Goal: Task Accomplishment & Management: Manage account settings

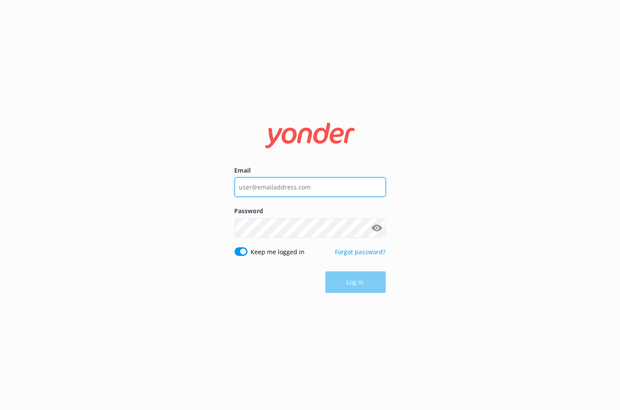
type input "info@Destin-real-estate.com"
click at [353, 286] on div "Log in" at bounding box center [310, 283] width 151 height 22
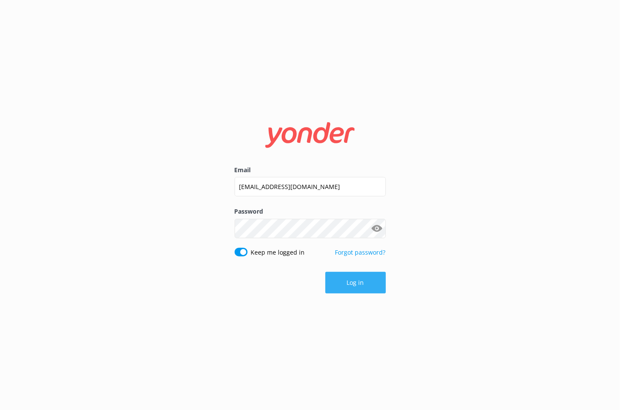
click at [348, 285] on button "Log in" at bounding box center [355, 283] width 60 height 22
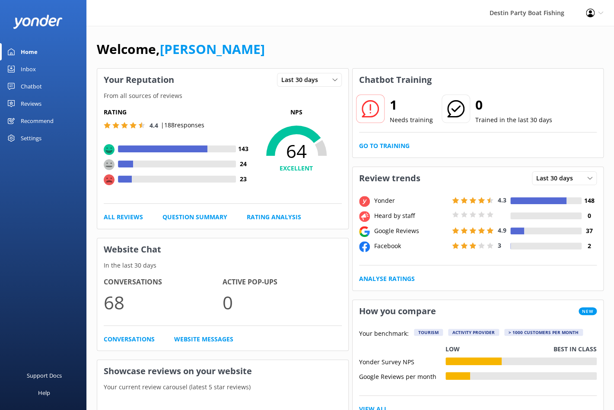
click at [116, 223] on div "Rating 4.4 | 188 responses 143 24 23 NPS 64 EXCELLENT All Reviews Question Summ…" at bounding box center [222, 165] width 251 height 128
click at [122, 219] on link "All Reviews" at bounding box center [123, 217] width 39 height 10
